Goal: Task Accomplishment & Management: Manage account settings

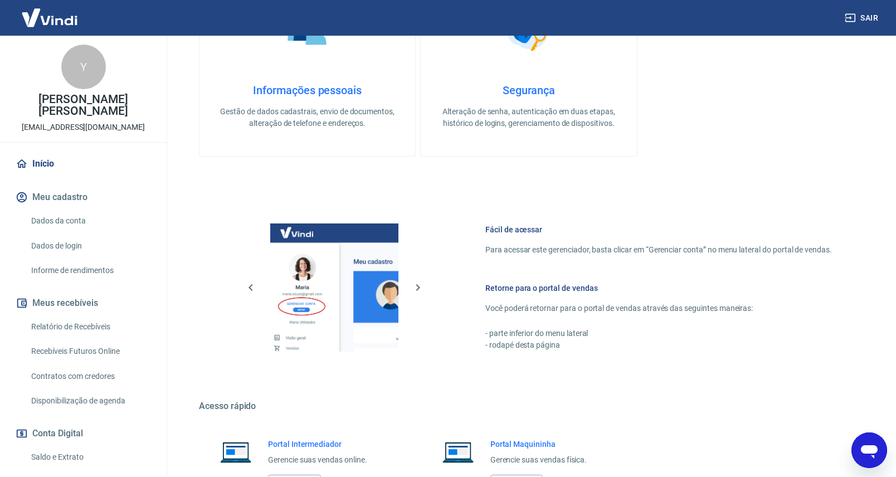
scroll to position [391, 0]
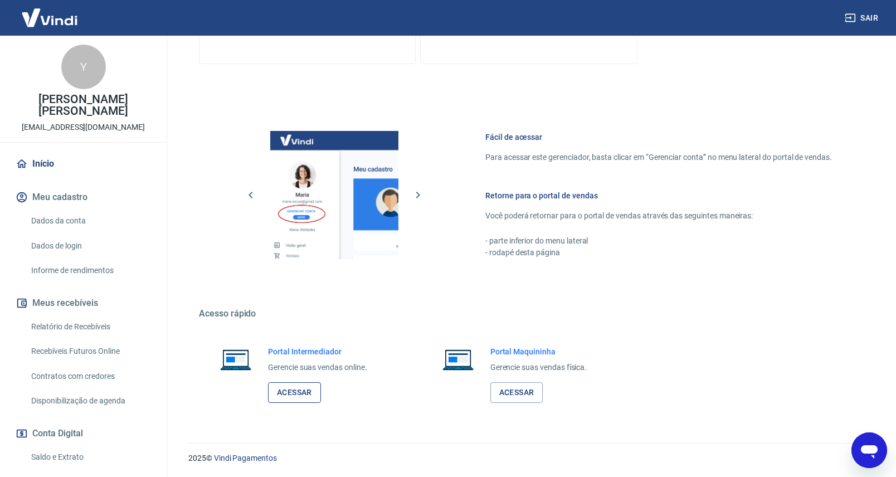
click at [290, 390] on link "Acessar" at bounding box center [294, 392] width 53 height 21
click at [86, 329] on link "Relatório de Recebíveis" at bounding box center [90, 326] width 127 height 23
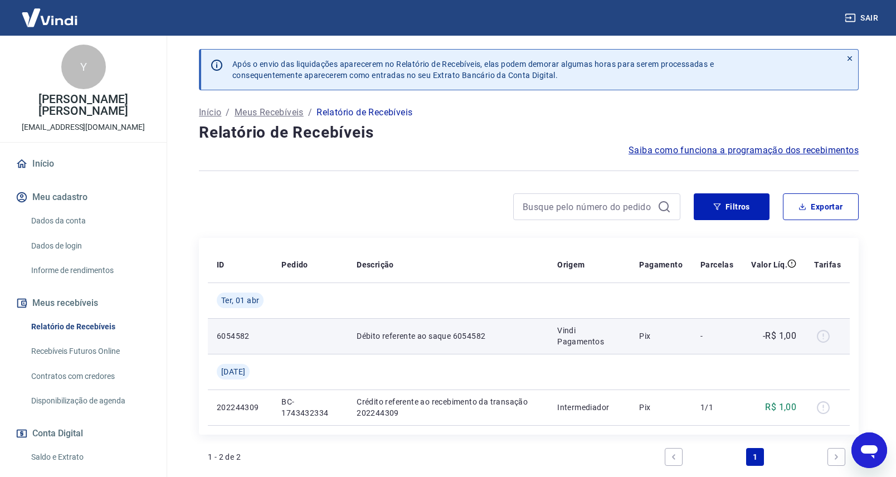
click at [825, 338] on div at bounding box center [827, 336] width 27 height 18
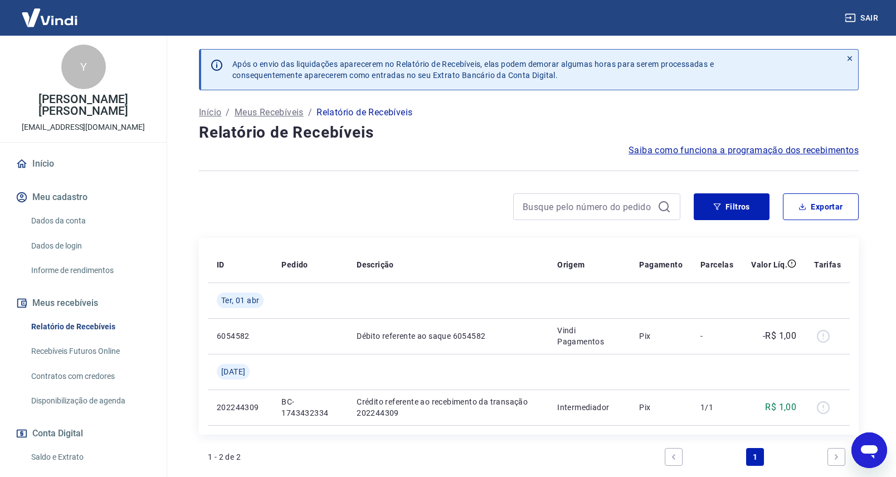
click at [85, 68] on div "Y" at bounding box center [83, 67] width 45 height 45
click at [37, 169] on link "Início" at bounding box center [83, 164] width 140 height 25
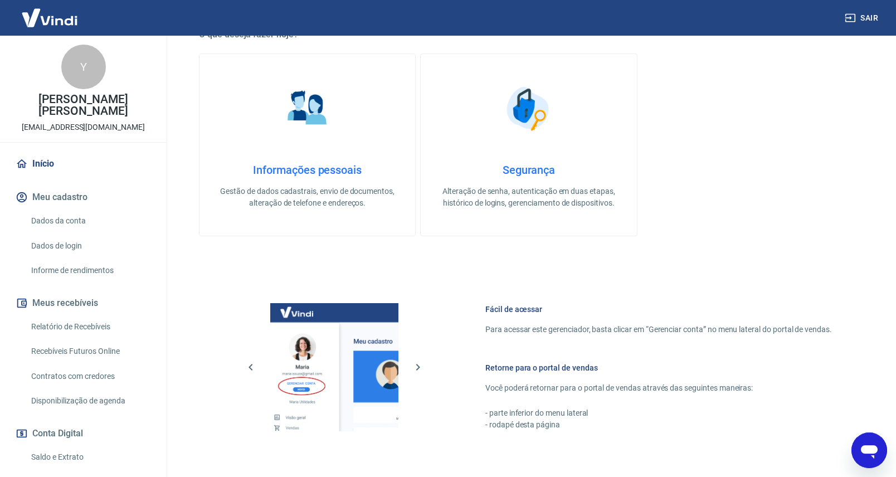
scroll to position [391, 0]
